Goal: Task Accomplishment & Management: Use online tool/utility

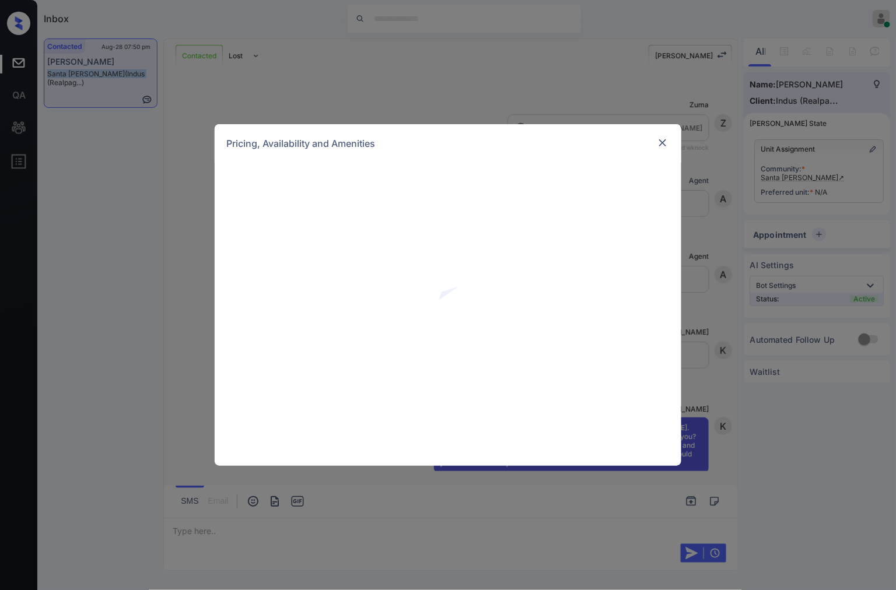
scroll to position [887, 0]
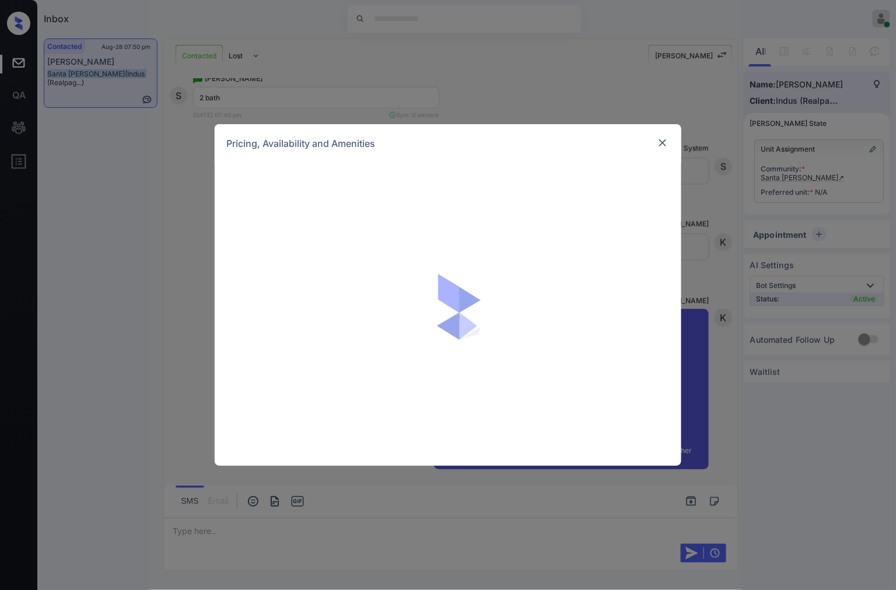
click at [665, 143] on img at bounding box center [663, 143] width 12 height 12
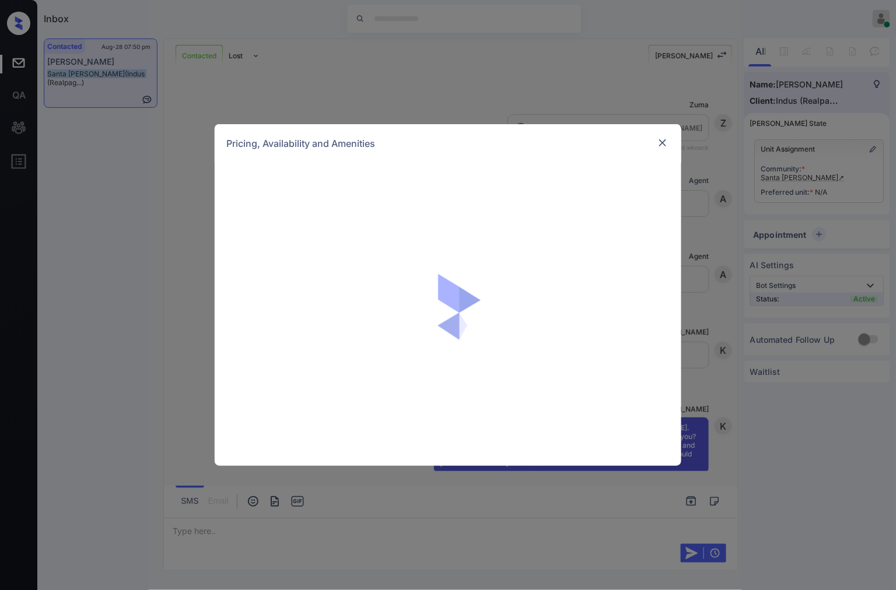
scroll to position [1210, 0]
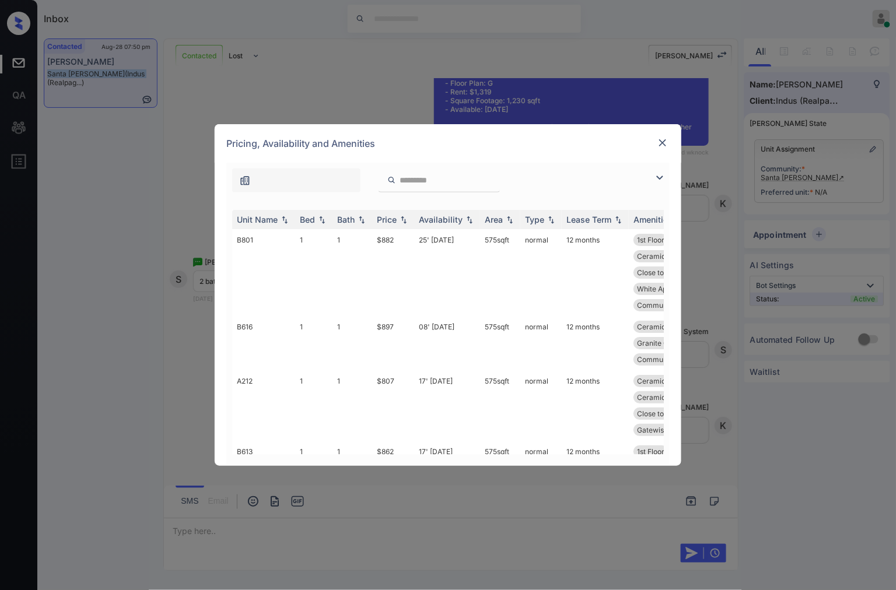
click at [659, 142] on img at bounding box center [663, 143] width 12 height 12
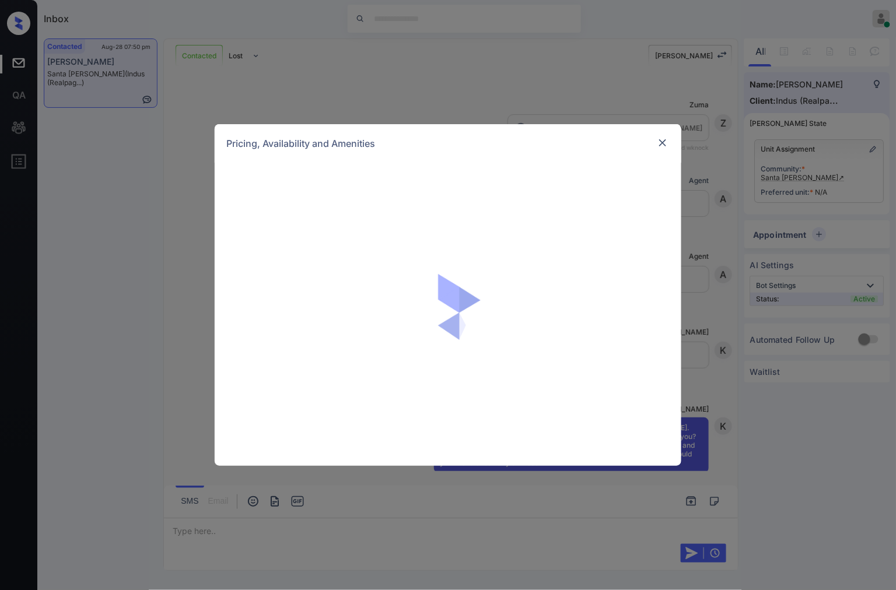
scroll to position [1210, 0]
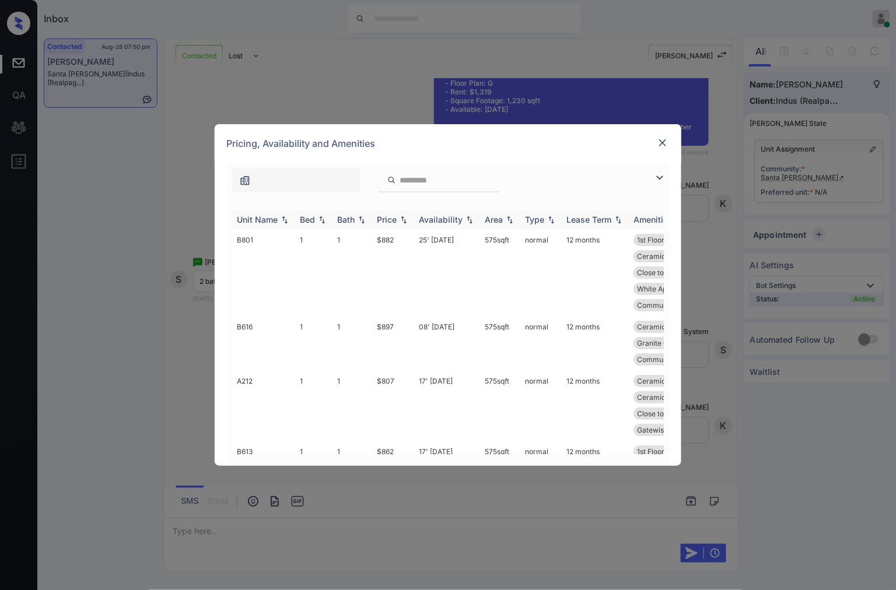
click at [401, 219] on img at bounding box center [404, 220] width 12 height 8
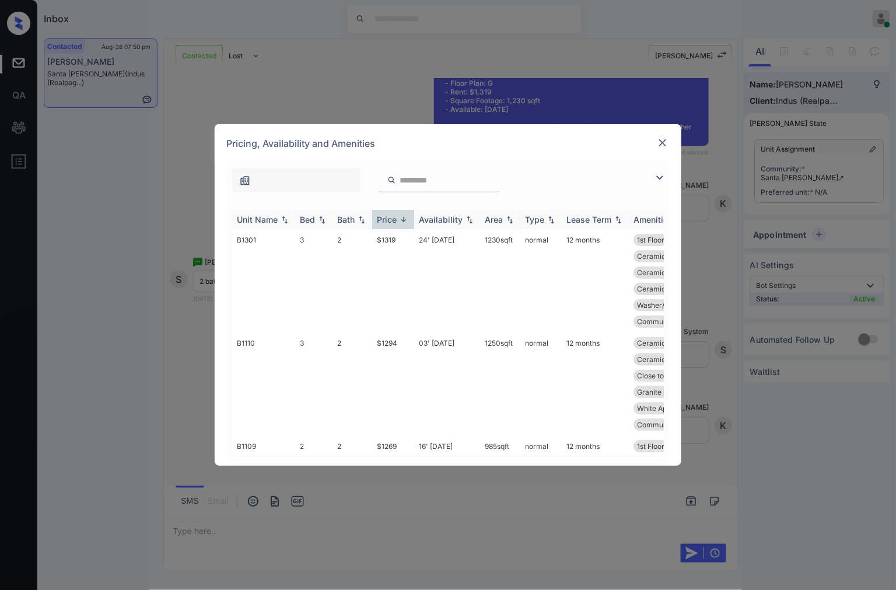
click at [401, 219] on img at bounding box center [404, 219] width 12 height 9
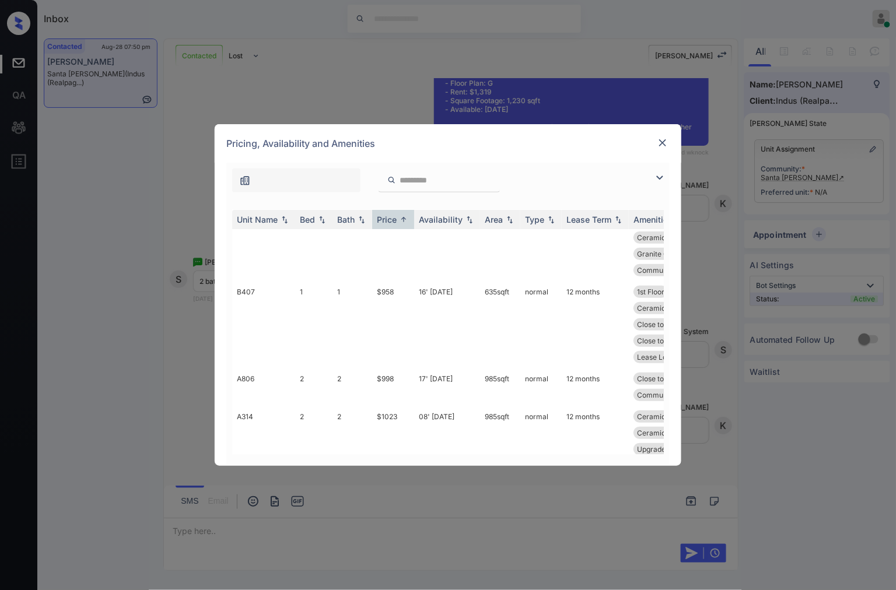
scroll to position [1425, 0]
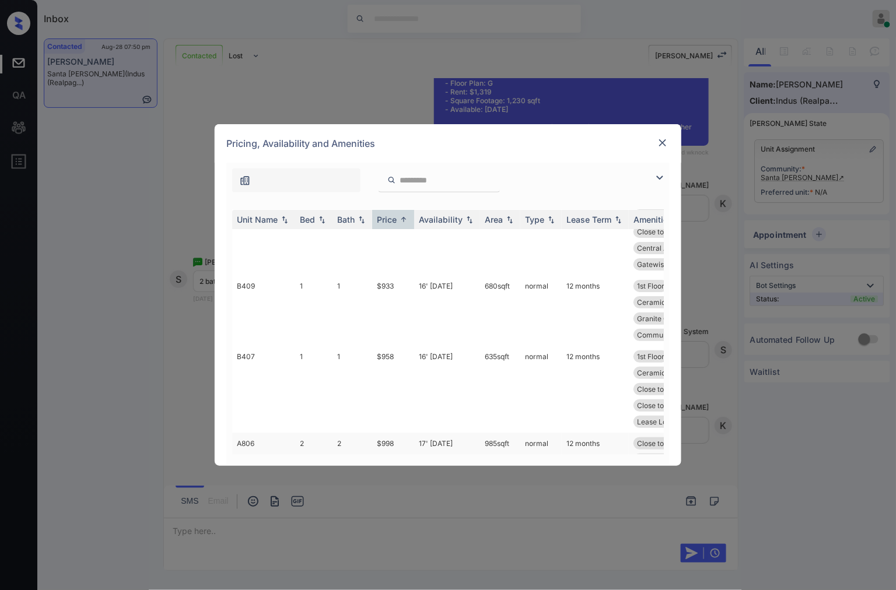
click at [401, 433] on td "$998" at bounding box center [393, 452] width 42 height 38
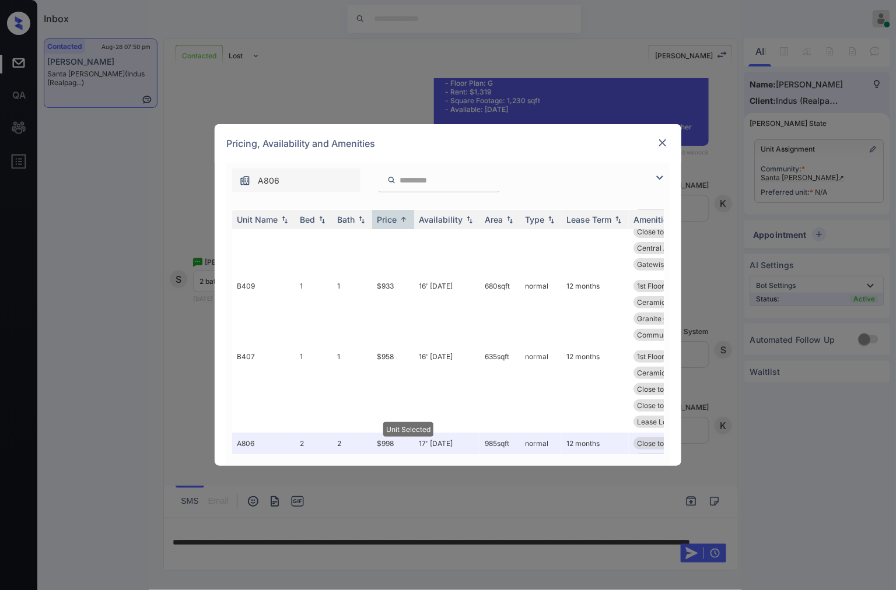
click at [665, 143] on img at bounding box center [663, 143] width 12 height 12
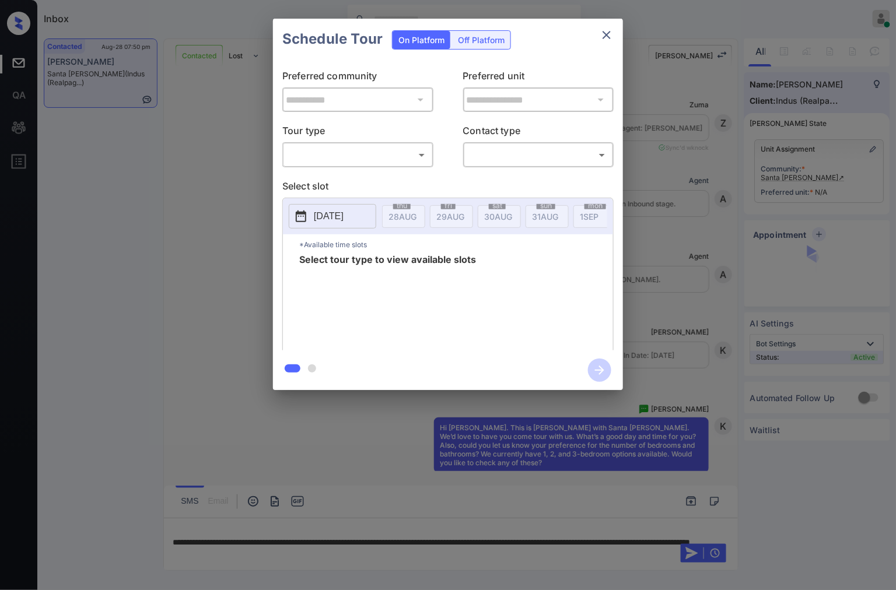
scroll to position [4336, 0]
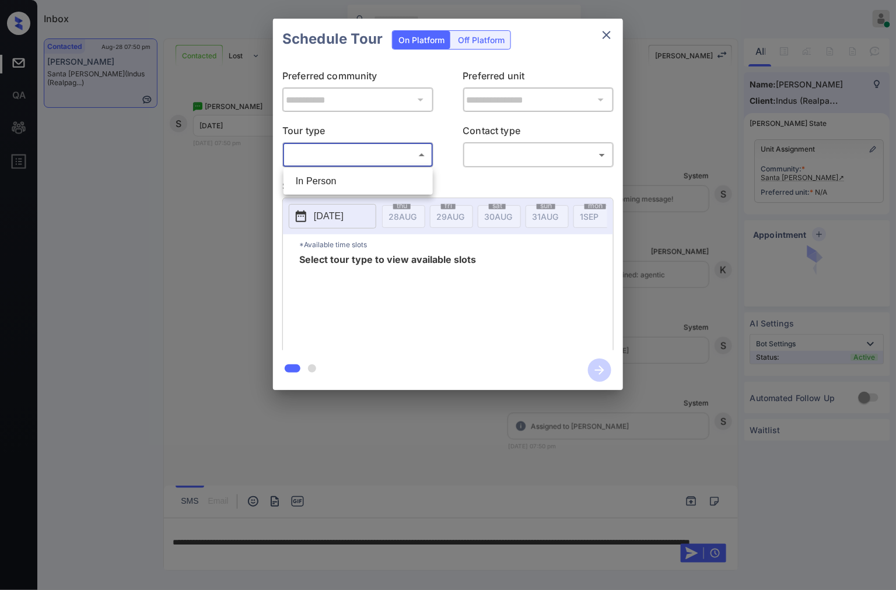
click at [395, 156] on body "Inbox Caroline Dacanay Online Set yourself offline Set yourself on break Profil…" at bounding box center [448, 295] width 896 height 590
click at [398, 177] on li "In Person" at bounding box center [357, 181] width 143 height 21
type input "********"
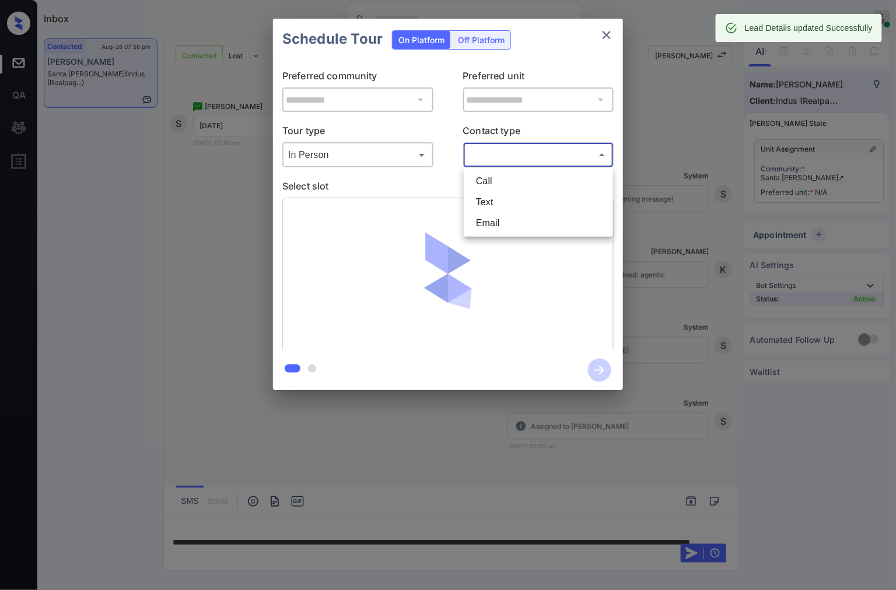
type input "**********"
click at [519, 155] on body "Inbox Caroline Dacanay Online Set yourself offline Set yourself on break Profil…" at bounding box center [448, 295] width 896 height 590
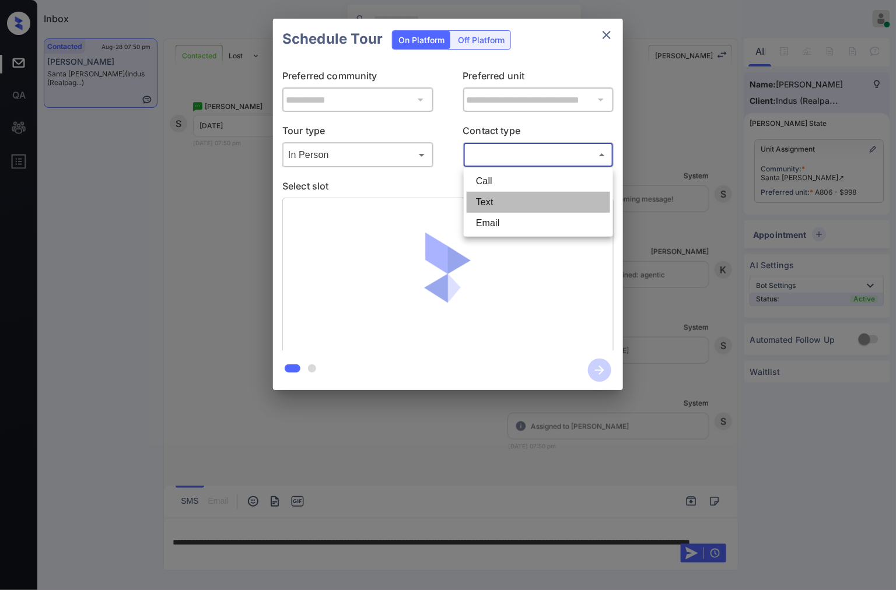
click at [511, 192] on li "Text" at bounding box center [537, 202] width 143 height 21
type input "****"
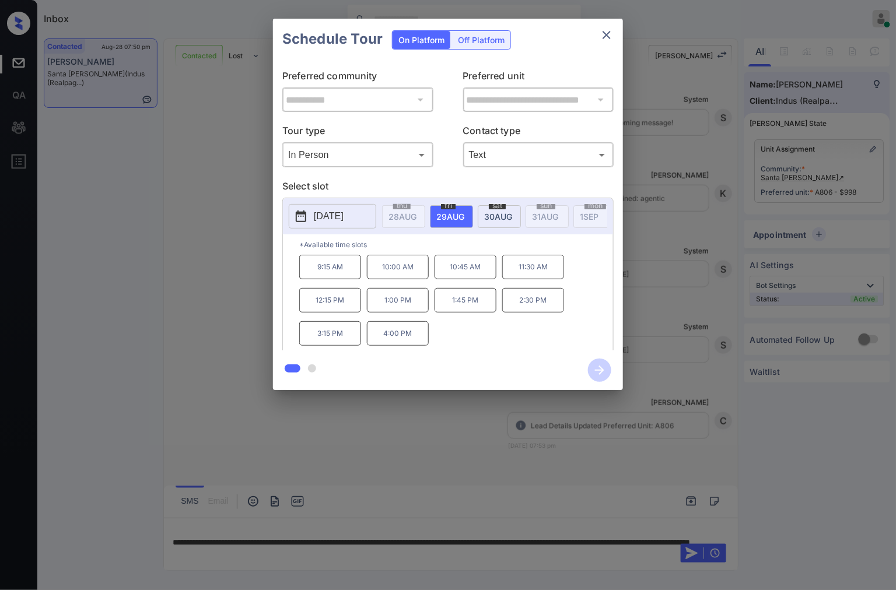
click at [493, 210] on div "sat 30 AUG" at bounding box center [499, 216] width 43 height 23
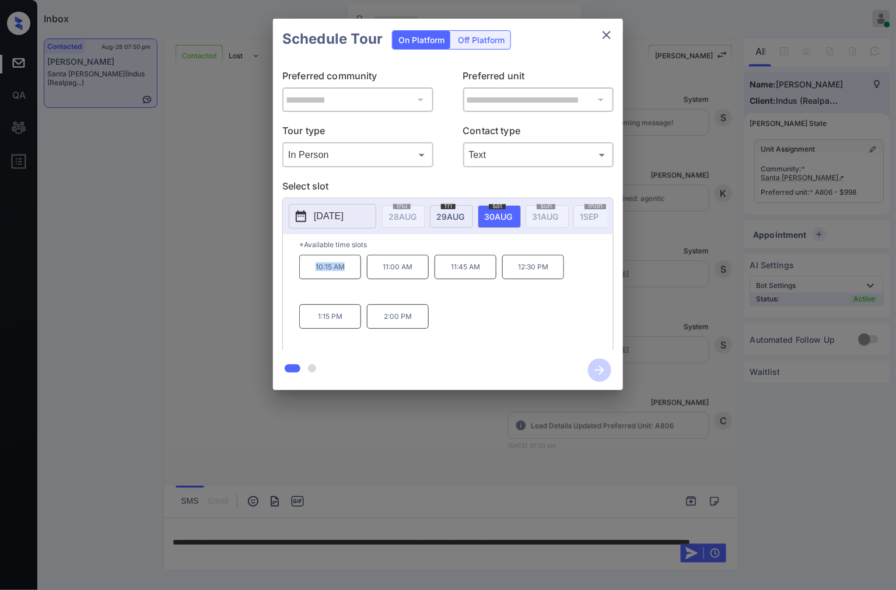
drag, startPoint x: 352, startPoint y: 275, endPoint x: 315, endPoint y: 277, distance: 37.4
click at [315, 277] on p "10:15 AM" at bounding box center [330, 267] width 62 height 24
copy p "10:15 AM"
drag, startPoint x: 557, startPoint y: 272, endPoint x: 511, endPoint y: 281, distance: 46.4
click at [511, 279] on p "12:30 PM" at bounding box center [533, 267] width 62 height 24
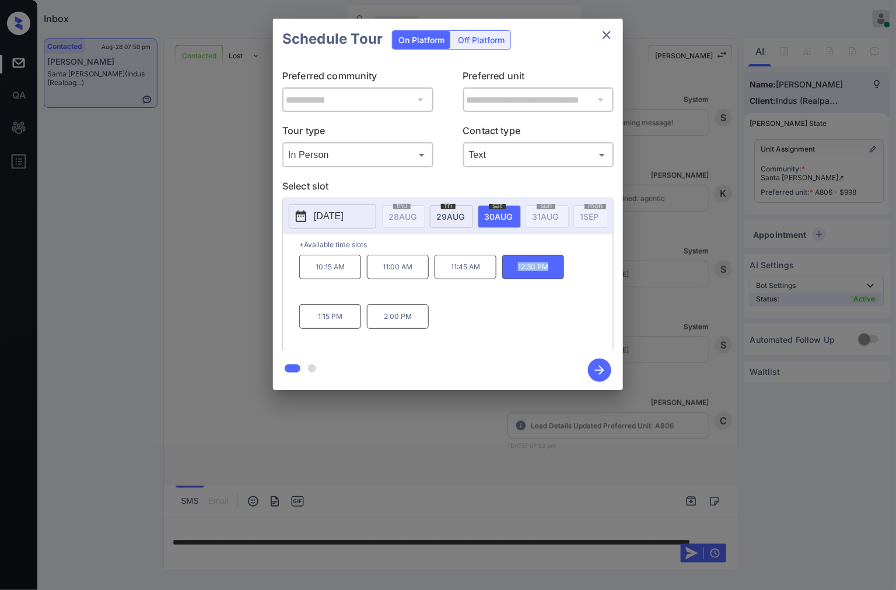
copy p "12:30 PM"
drag, startPoint x: 421, startPoint y: 323, endPoint x: 381, endPoint y: 323, distance: 40.2
click at [381, 323] on p "2:00 PM" at bounding box center [398, 316] width 62 height 24
copy p "2:00 PM"
click at [369, 459] on div at bounding box center [448, 295] width 896 height 590
